Goal: Information Seeking & Learning: Learn about a topic

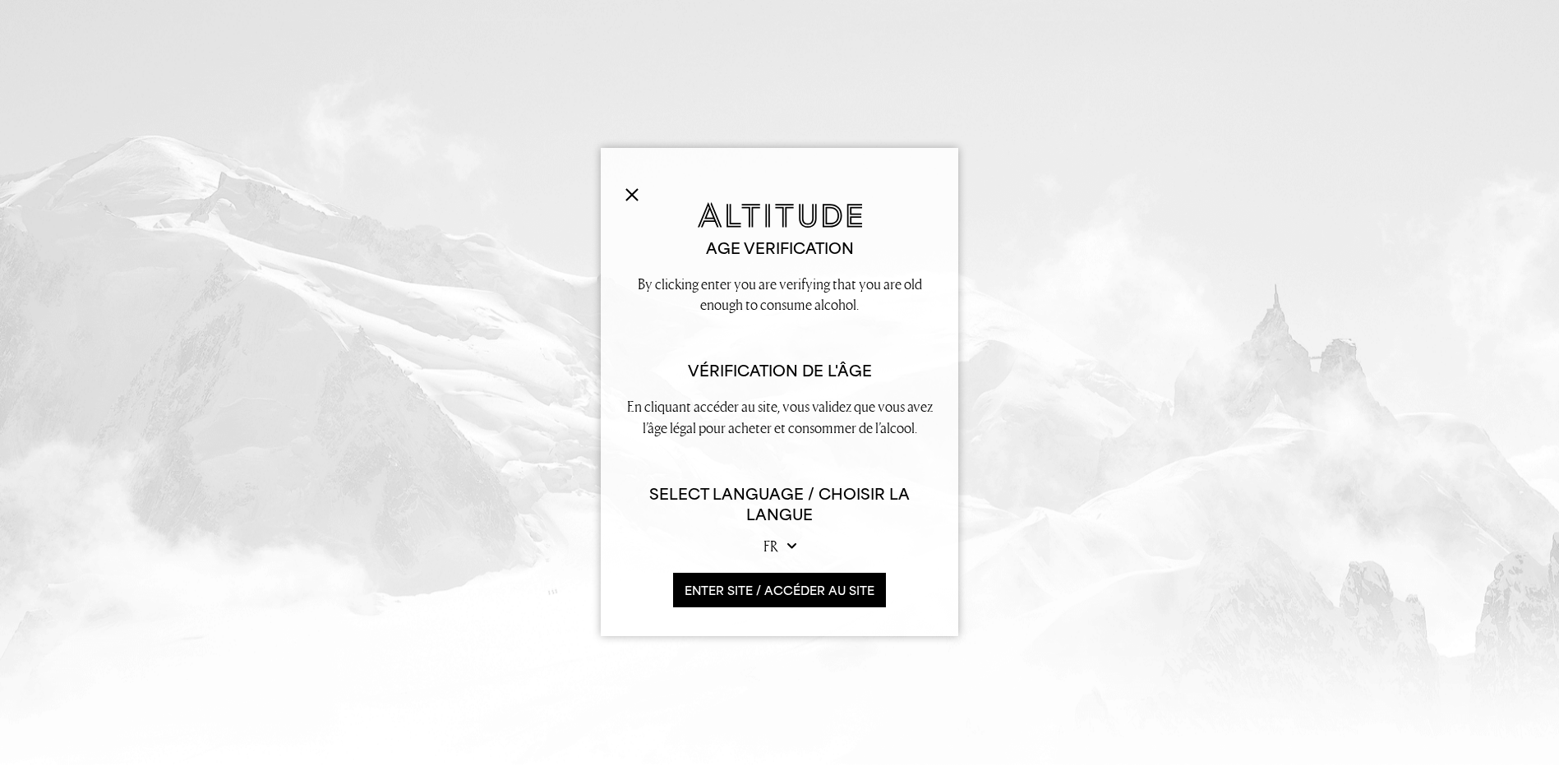
click at [781, 586] on button "ENTER SITE / accéder au site" at bounding box center [780, 591] width 213 height 35
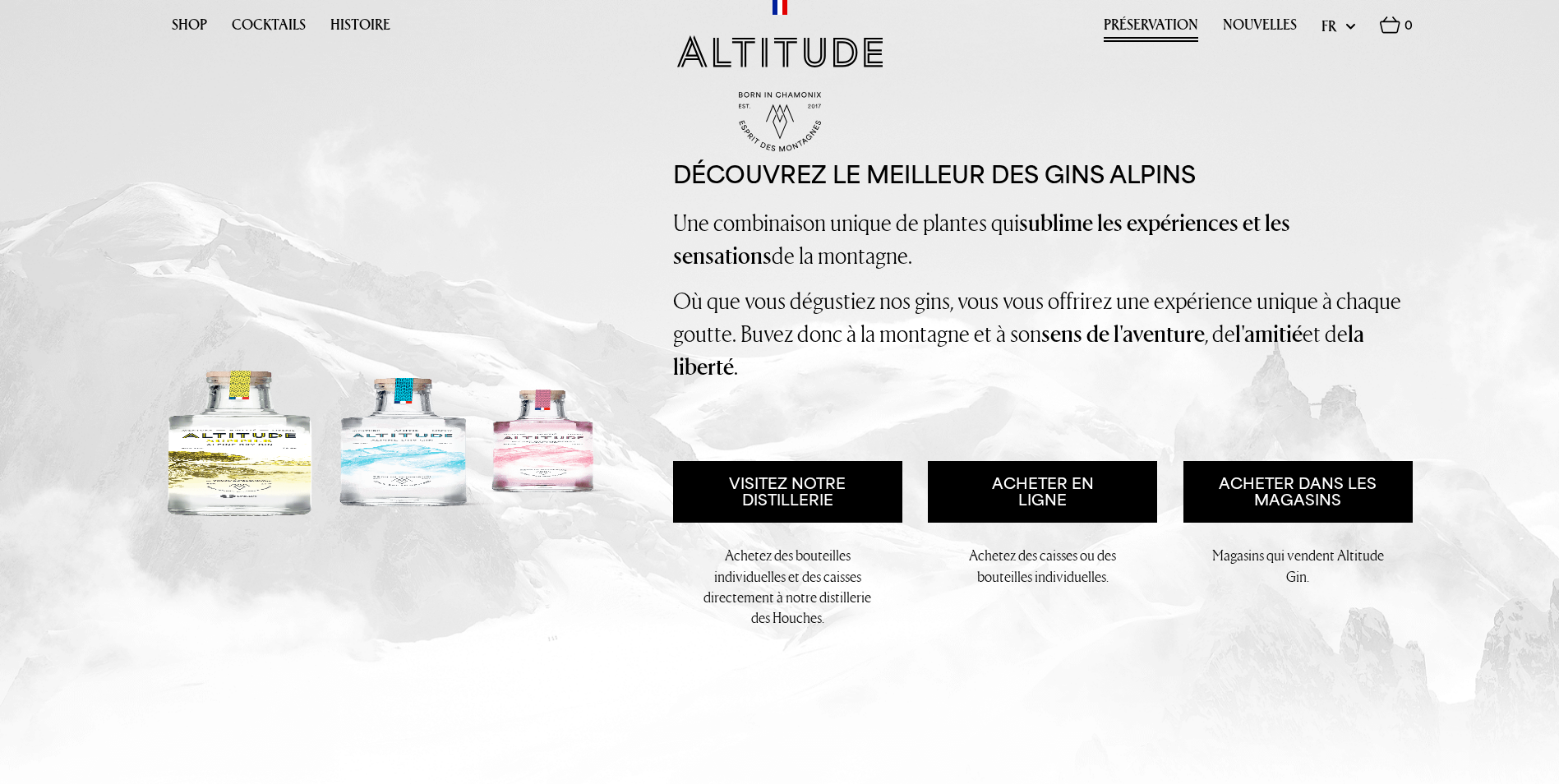
click at [1171, 24] on link "Préservation" at bounding box center [1151, 29] width 95 height 26
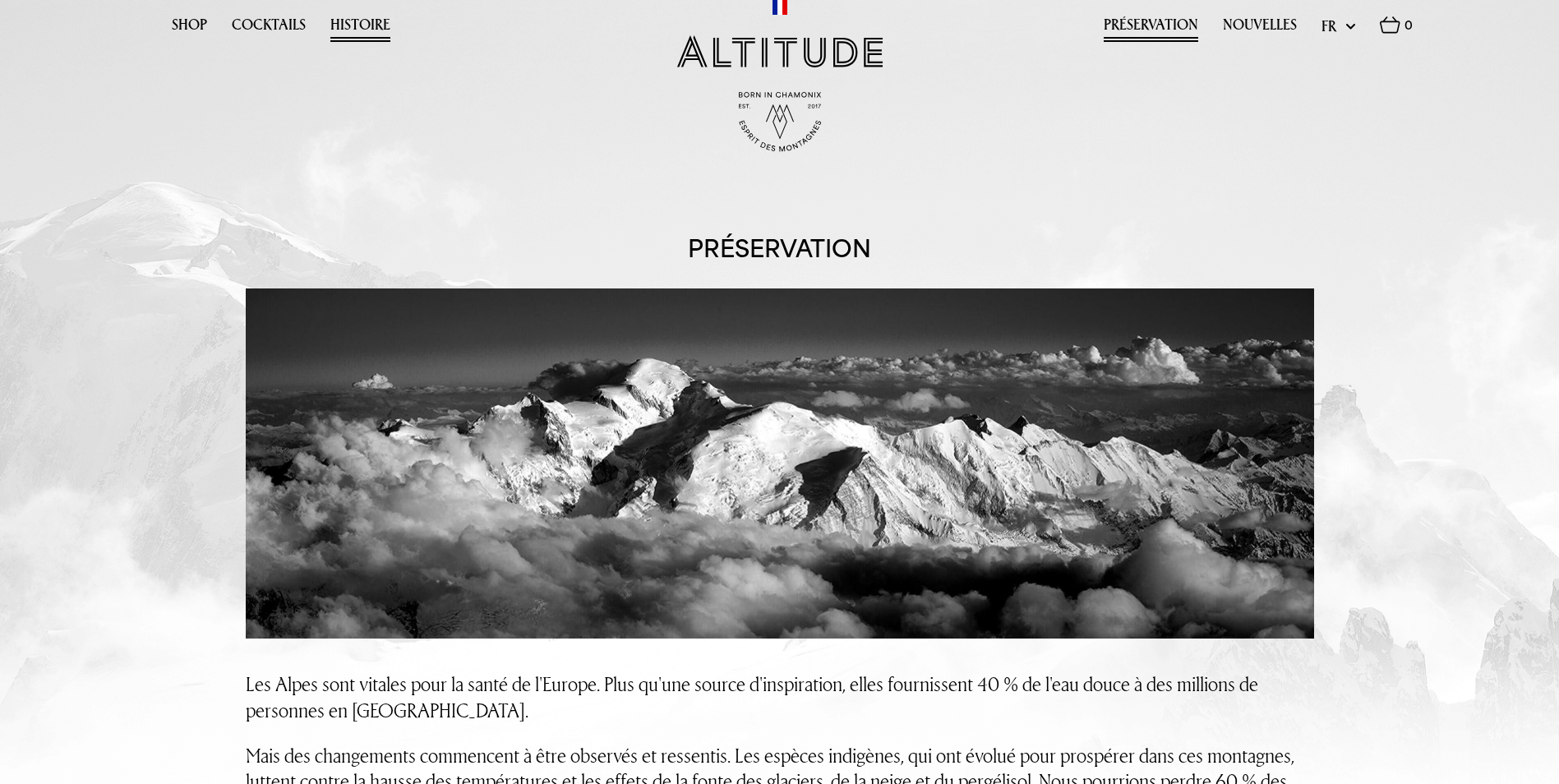
click at [351, 31] on link "Histoire" at bounding box center [360, 29] width 60 height 26
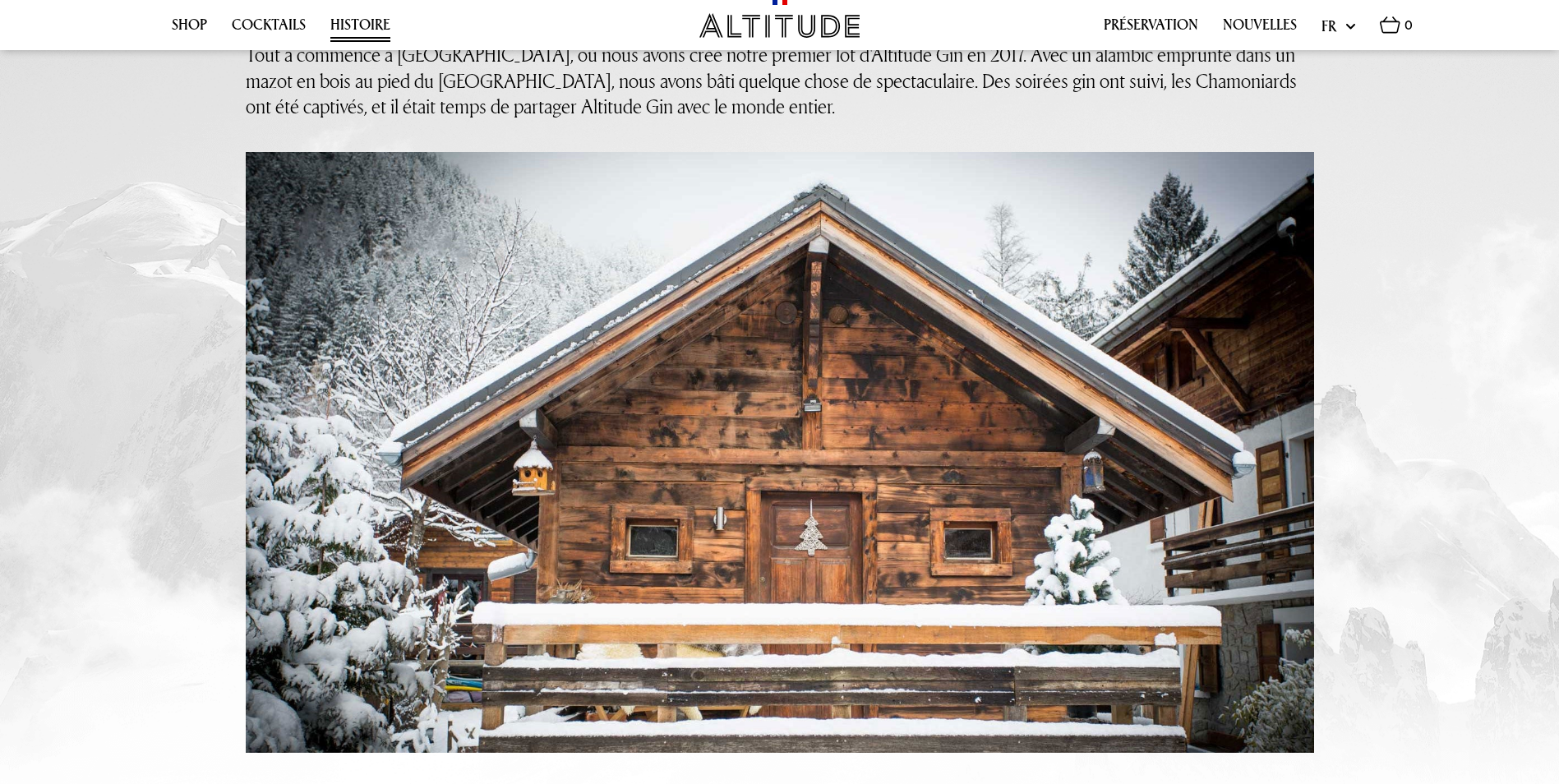
scroll to position [329, 0]
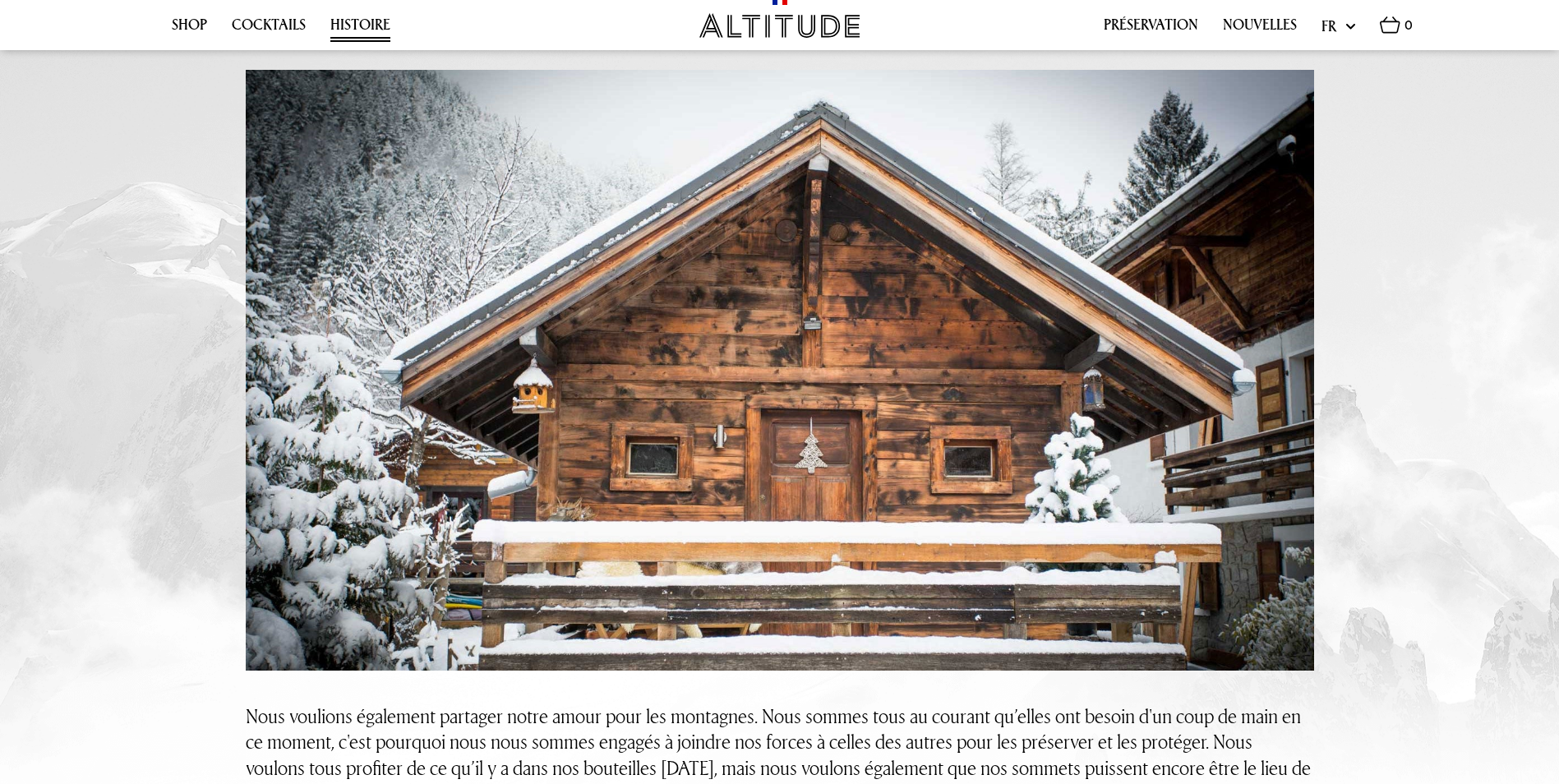
drag, startPoint x: 1542, startPoint y: 372, endPoint x: 1500, endPoint y: 239, distance: 139.5
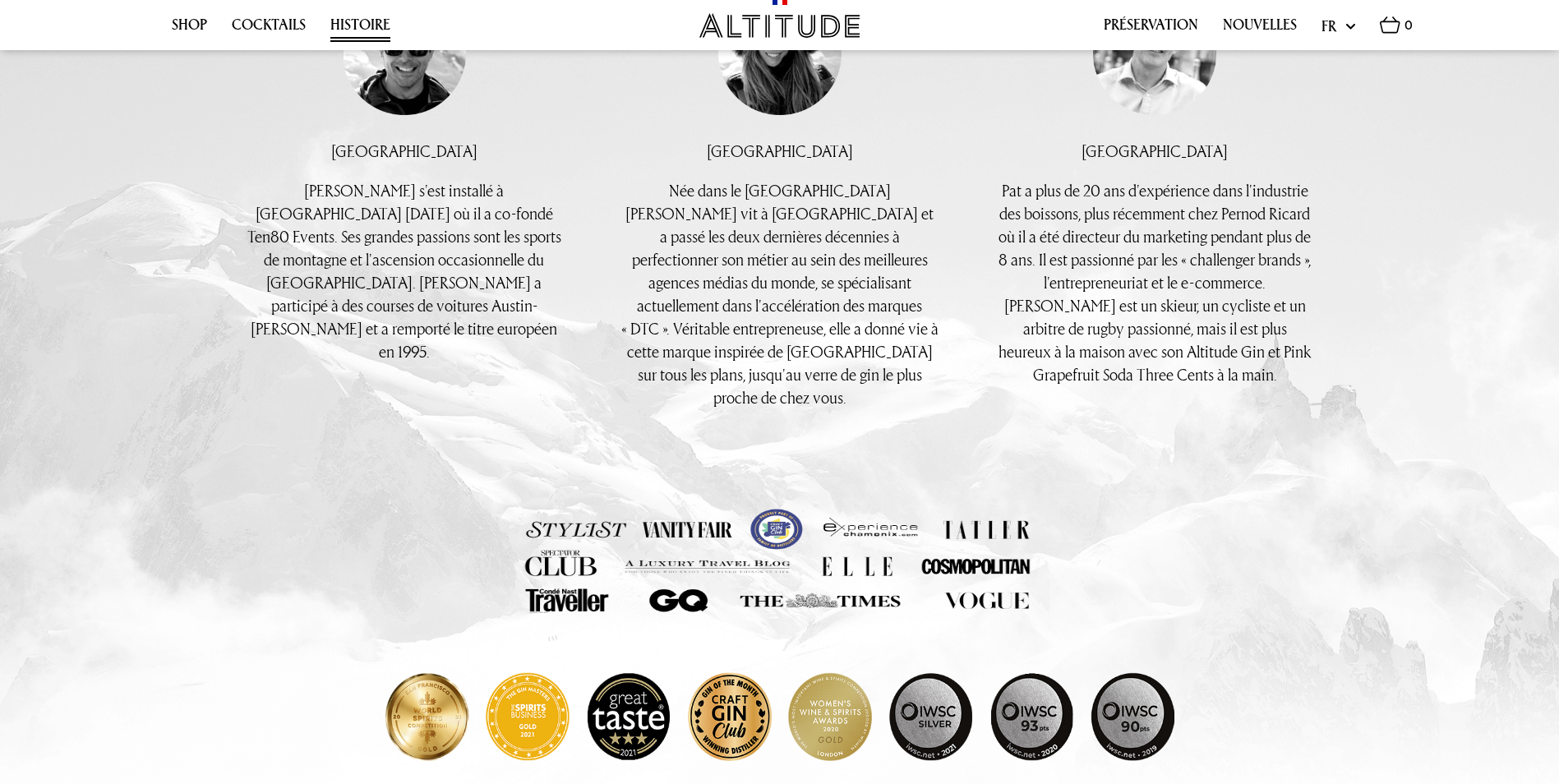
scroll to position [1314, 0]
